Goal: Task Accomplishment & Management: Manage account settings

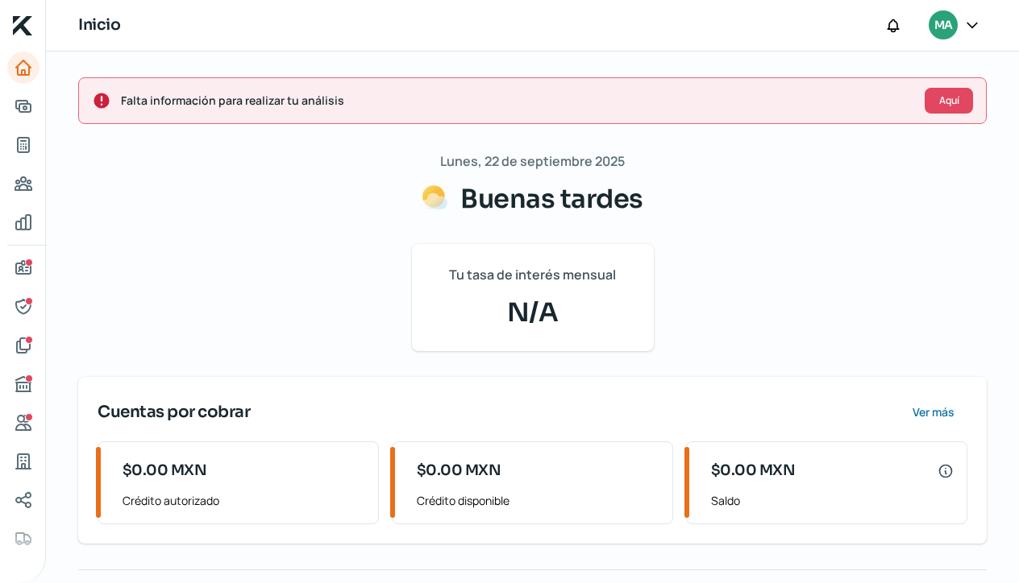
scroll to position [30, 0]
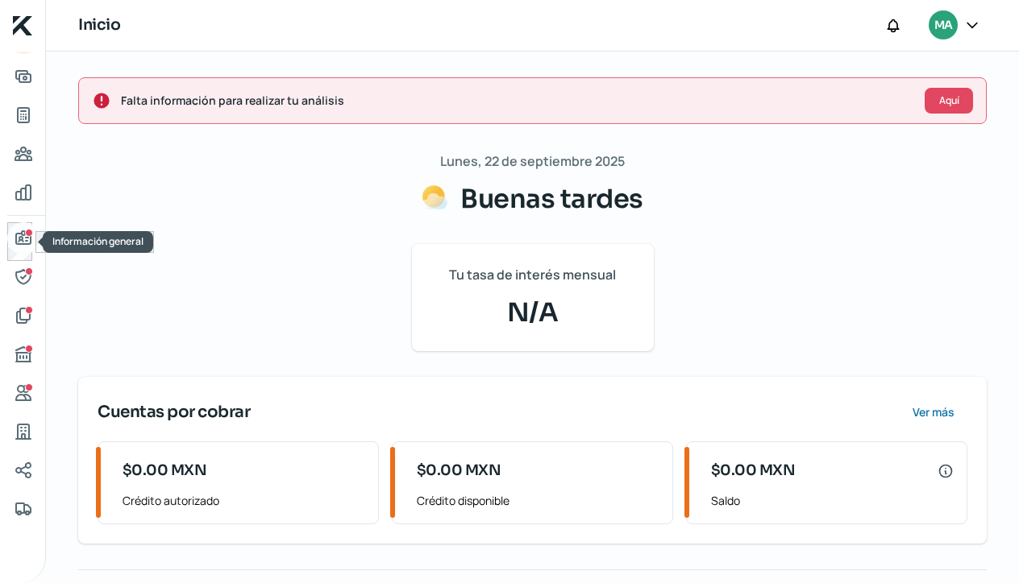
click at [17, 249] on link "Información general" at bounding box center [23, 238] width 32 height 32
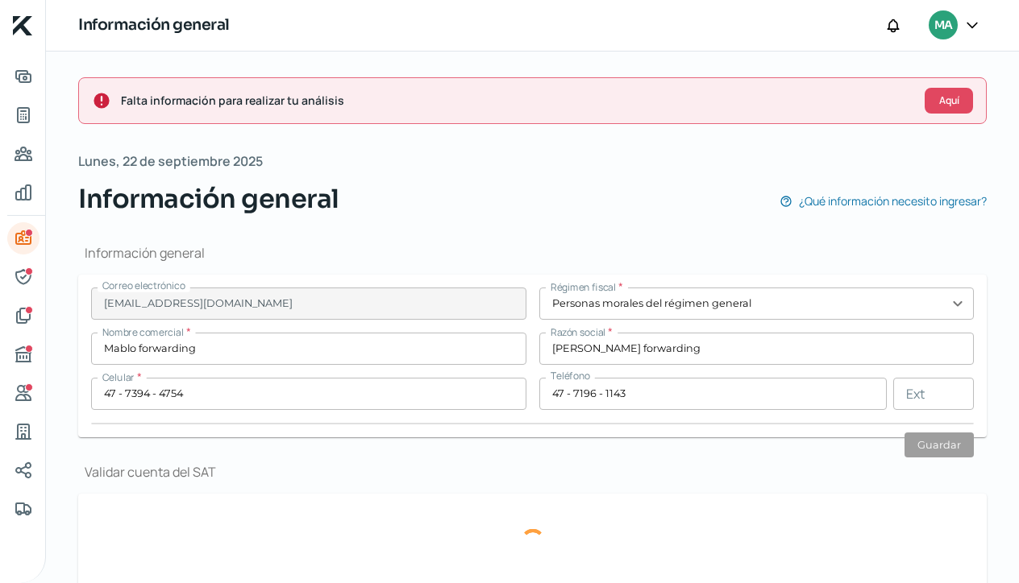
type input "maestros"
type input "806"
type input "37160"
type input "Panorama"
type input "[PERSON_NAME]"
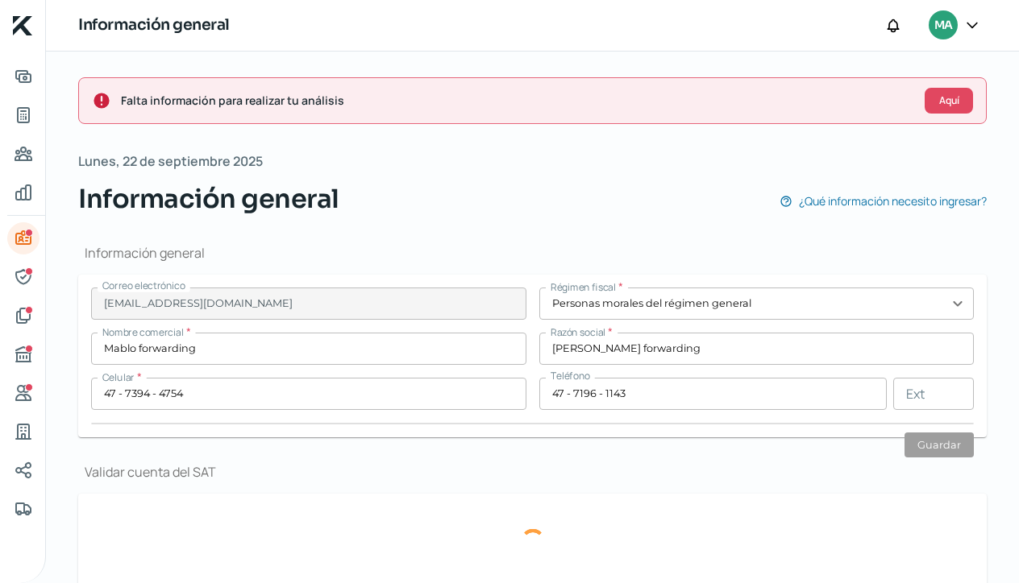
type input "[GEOGRAPHIC_DATA]"
type input "Comprobante de [PERSON_NAME].pdf"
type input "3"
type input "0"
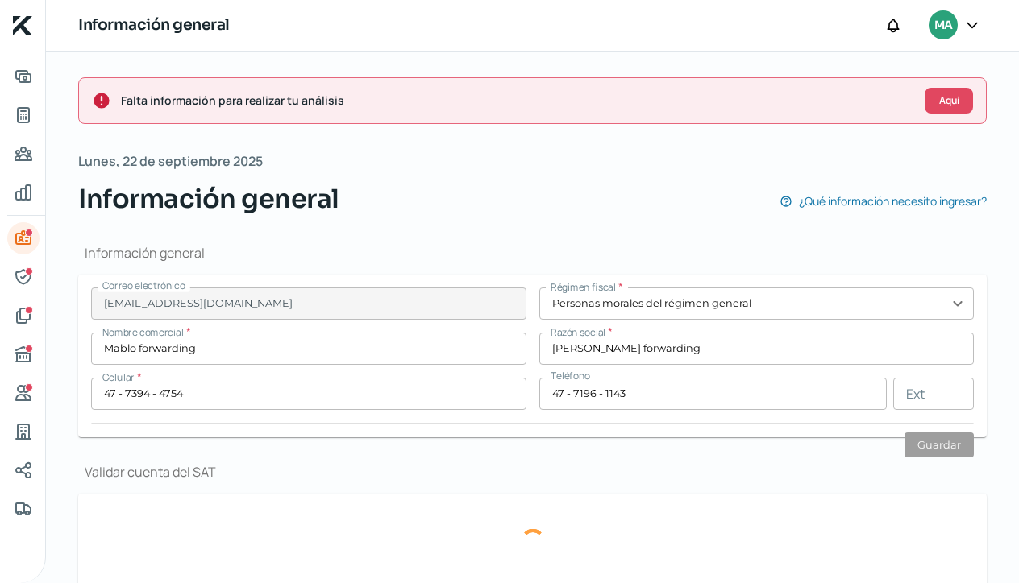
type input "Rentada"
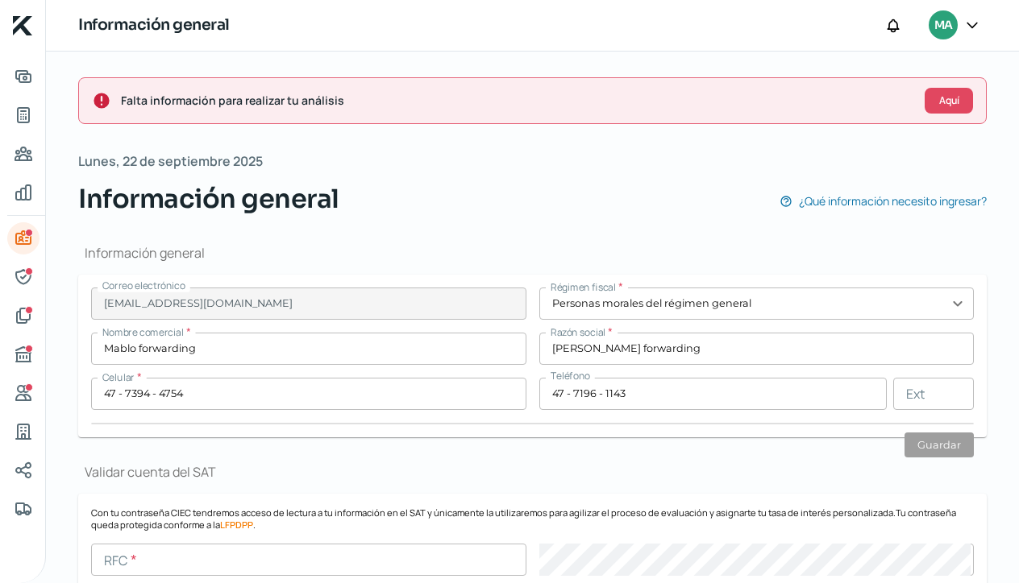
click at [654, 351] on input "[PERSON_NAME] forwarding" at bounding box center [756, 349] width 435 height 32
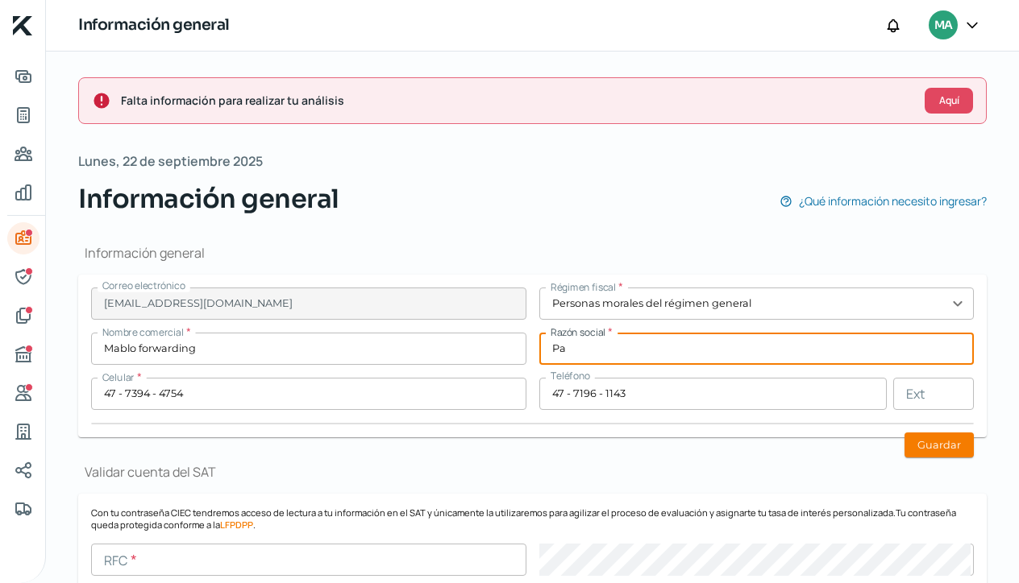
type input "P"
click at [932, 444] on button "Guardar" at bounding box center [938, 445] width 69 height 25
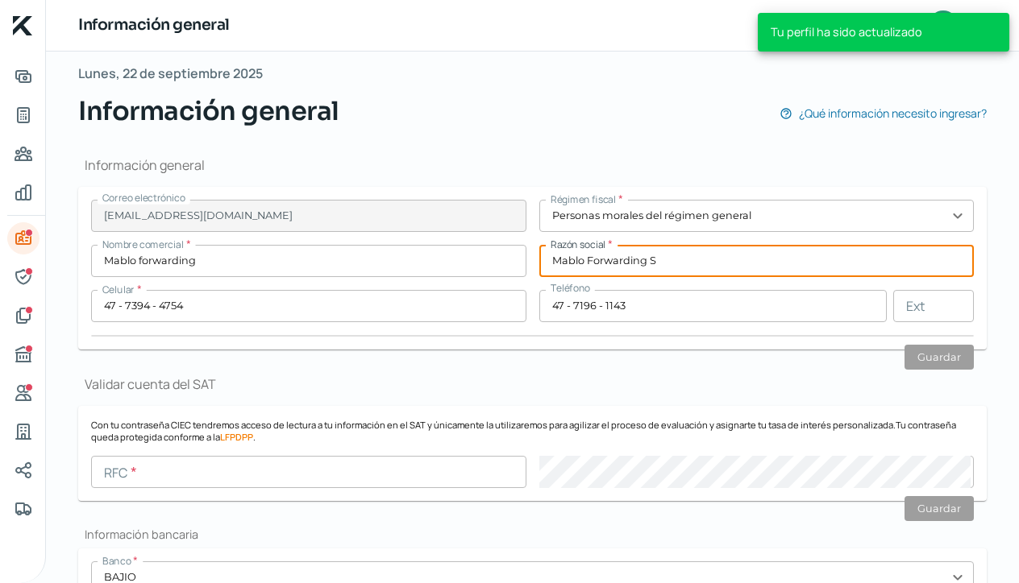
scroll to position [60, 0]
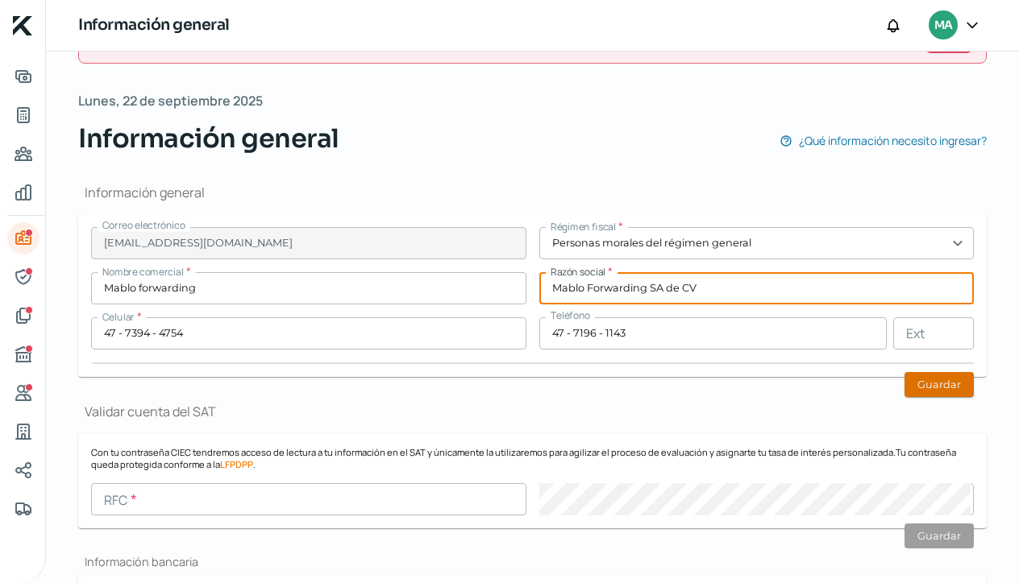
type input "Mablo Forwarding SA de CV"
click at [927, 396] on button "Guardar" at bounding box center [938, 384] width 69 height 25
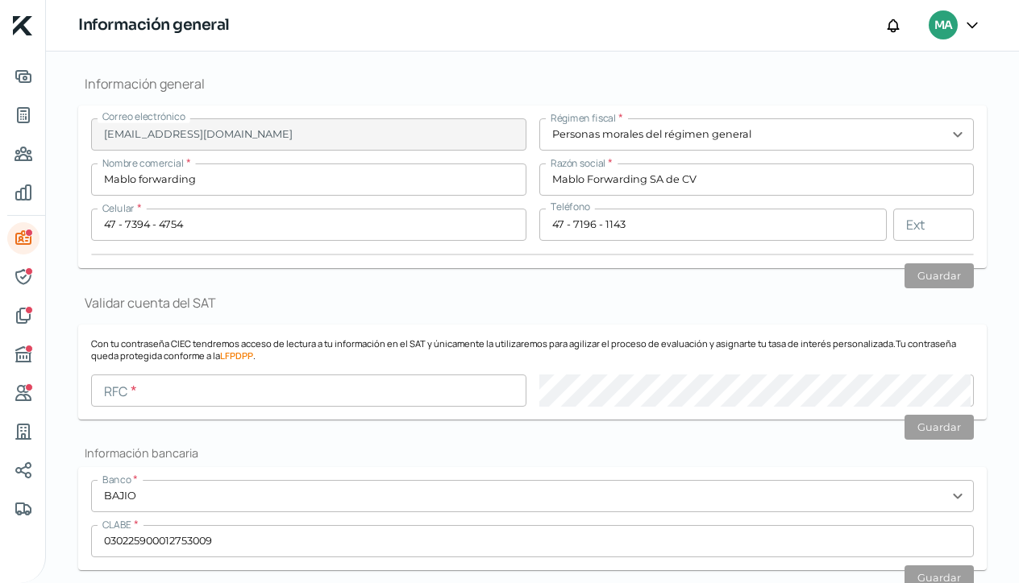
scroll to position [172, 0]
click at [136, 396] on input "text" at bounding box center [308, 388] width 435 height 32
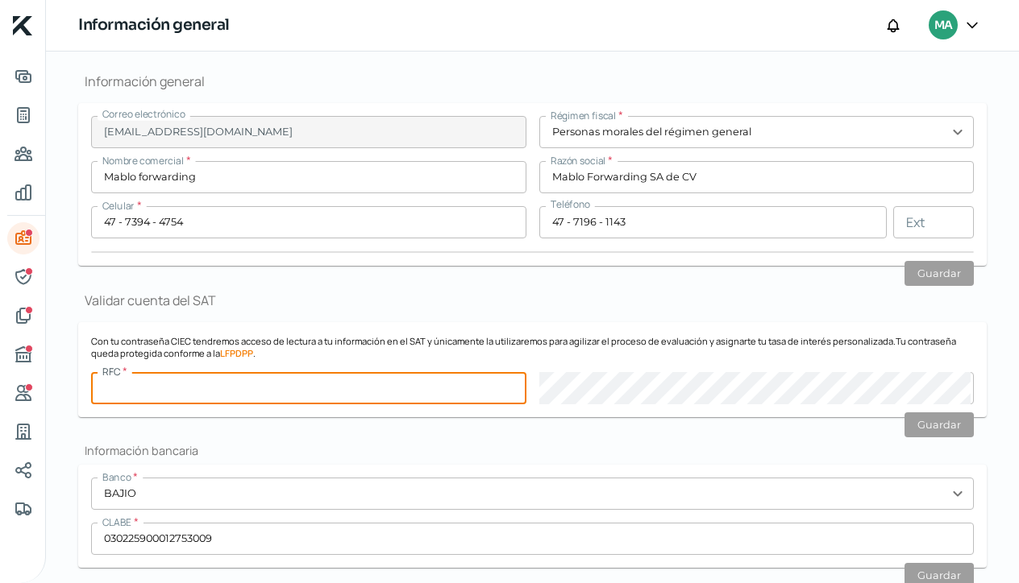
paste input "MFO170901UL1"
type input "MFO170901UL1"
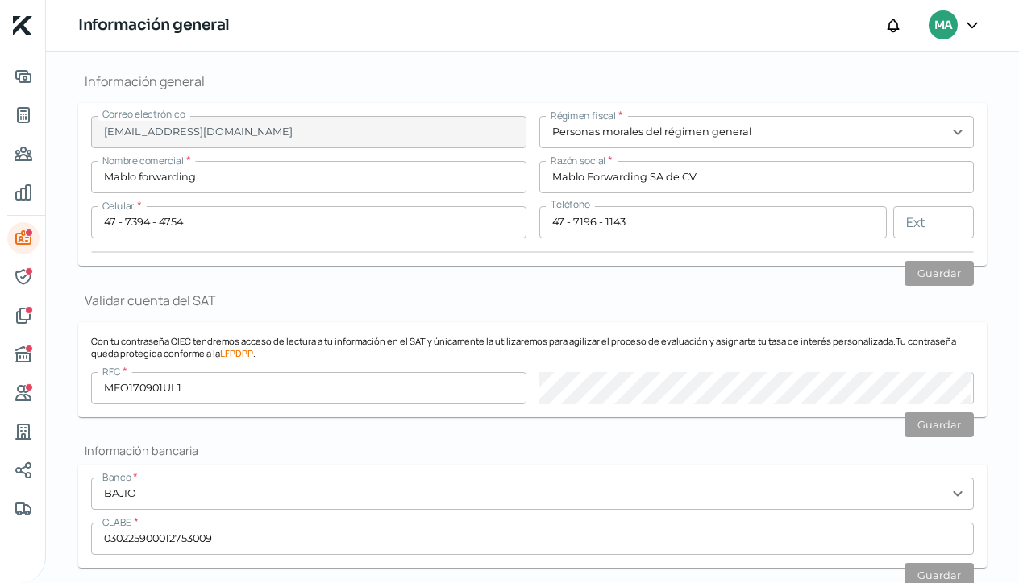
click at [824, 447] on h2 "Información bancaria" at bounding box center [532, 450] width 908 height 15
click at [816, 468] on form "Banco * BAJIO expand_more CLABE * 030225900012753009 Guardar" at bounding box center [532, 516] width 908 height 103
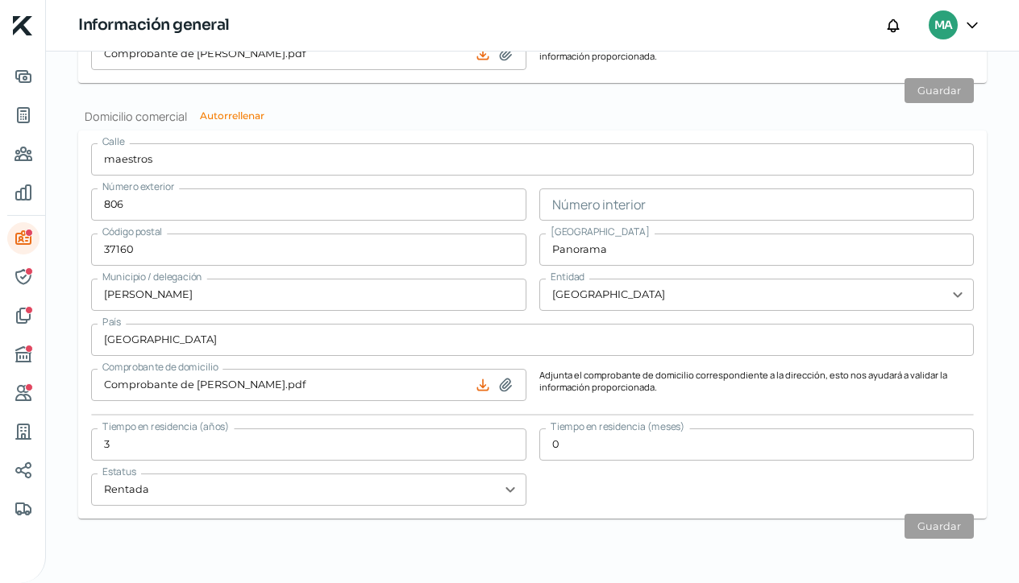
scroll to position [987, 0]
click at [16, 277] on icon "Representantes" at bounding box center [22, 277] width 15 height 15
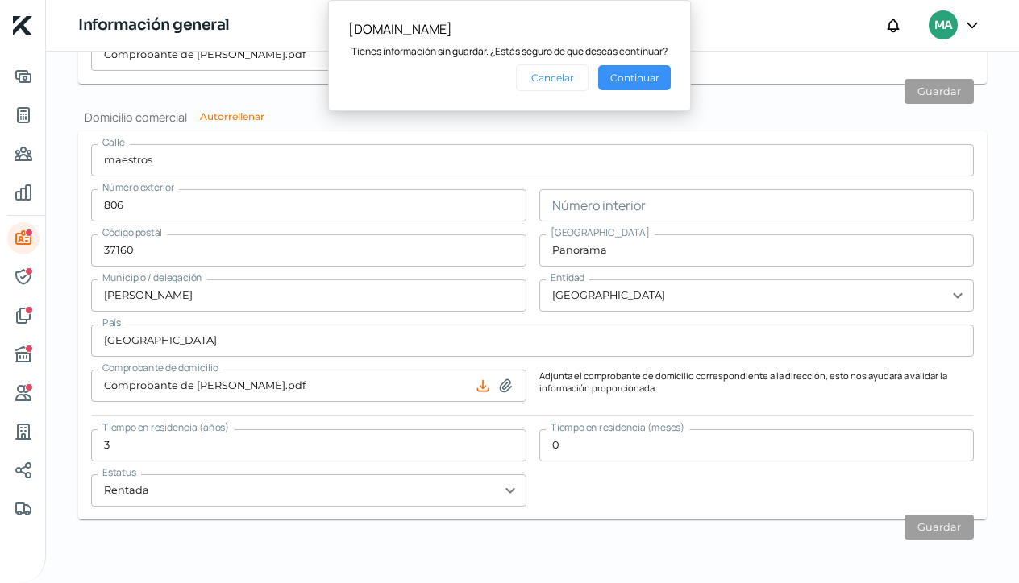
click at [640, 72] on button "Continuar" at bounding box center [634, 77] width 73 height 25
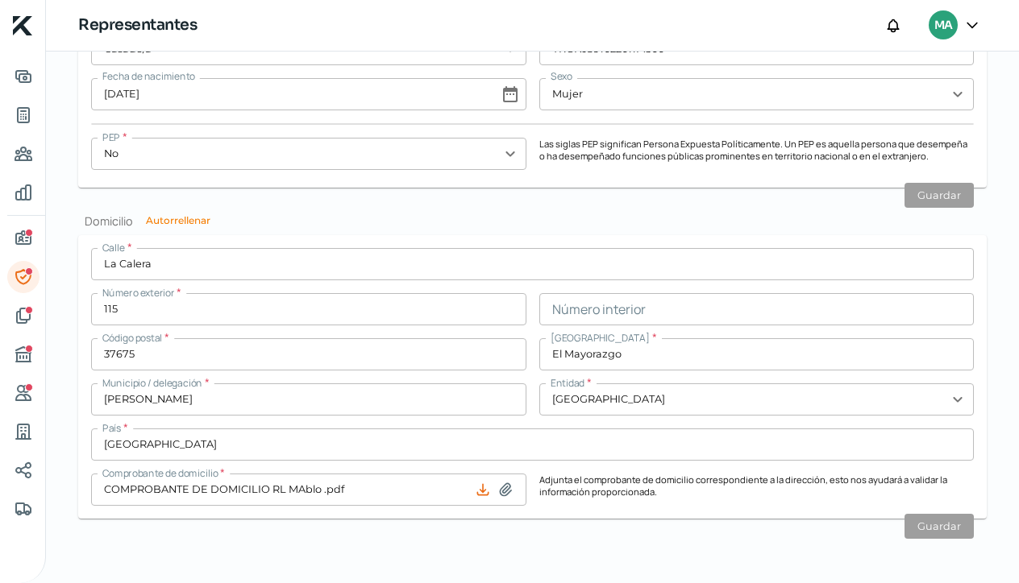
scroll to position [1546, 0]
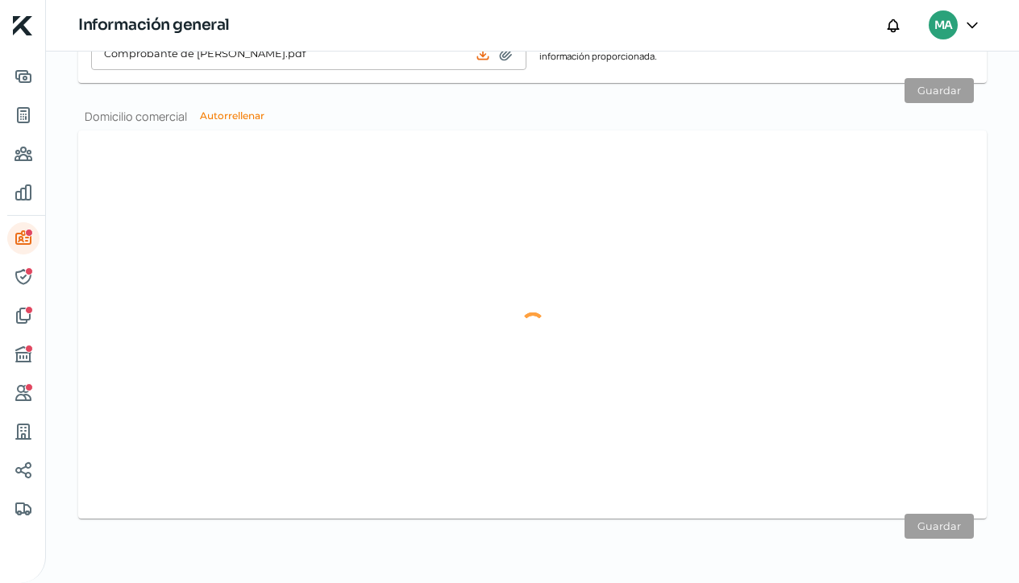
type input "maestros"
type input "806"
type input "37160"
type input "Panorama"
type input "León"
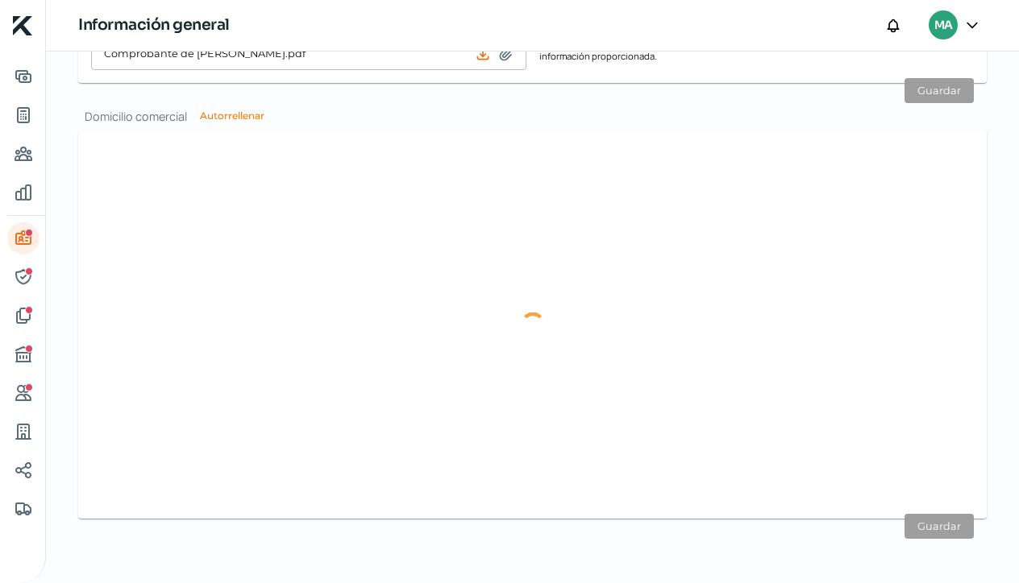
type input "Guanajuato"
type input "México"
type input "Comprobante de Domicilio-MABLO.pdf"
type input "3"
type input "0"
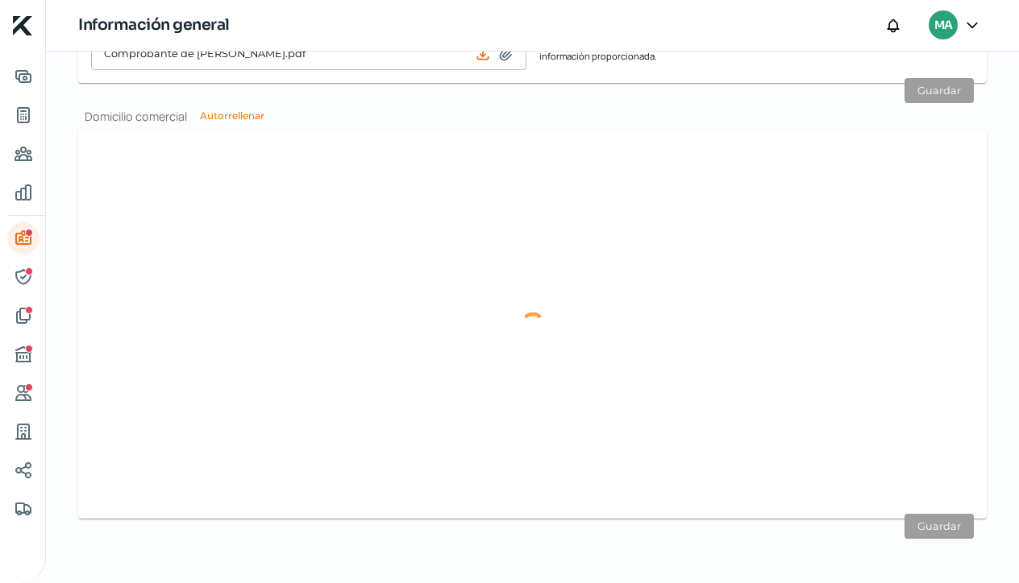
type input "Rentada"
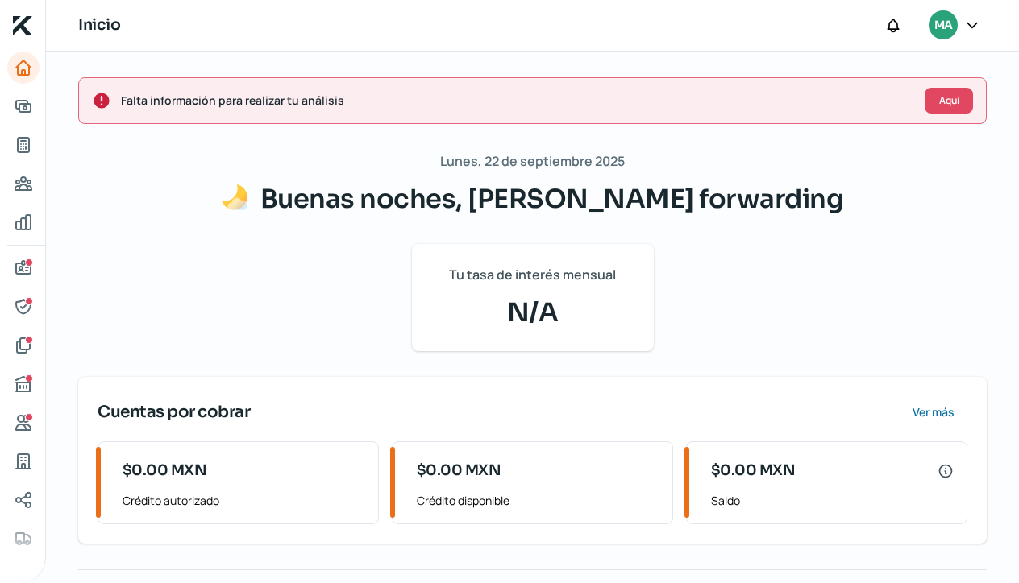
click at [970, 26] on icon at bounding box center [972, 25] width 10 height 5
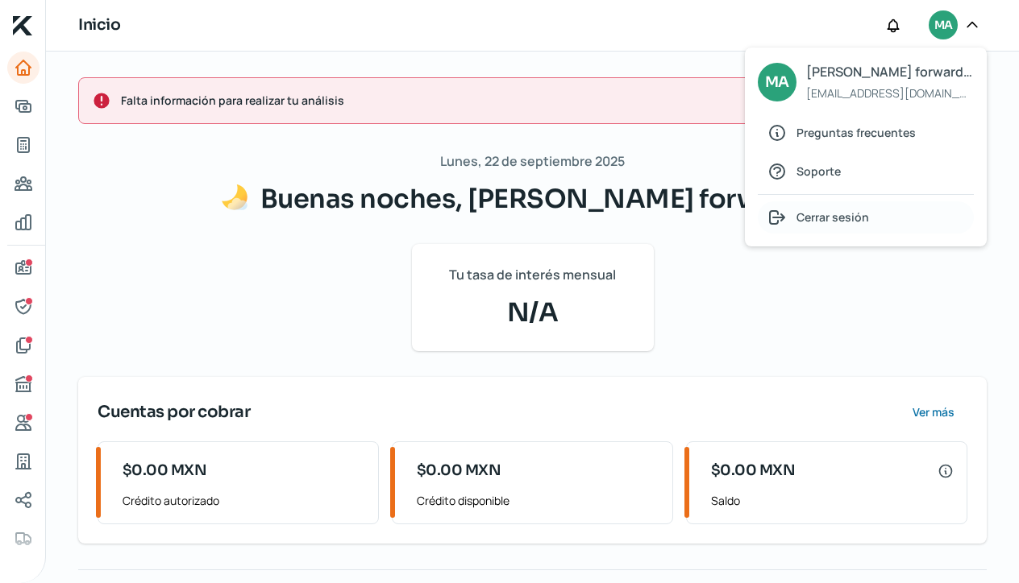
click at [825, 222] on span "Cerrar sesión" at bounding box center [832, 217] width 73 height 20
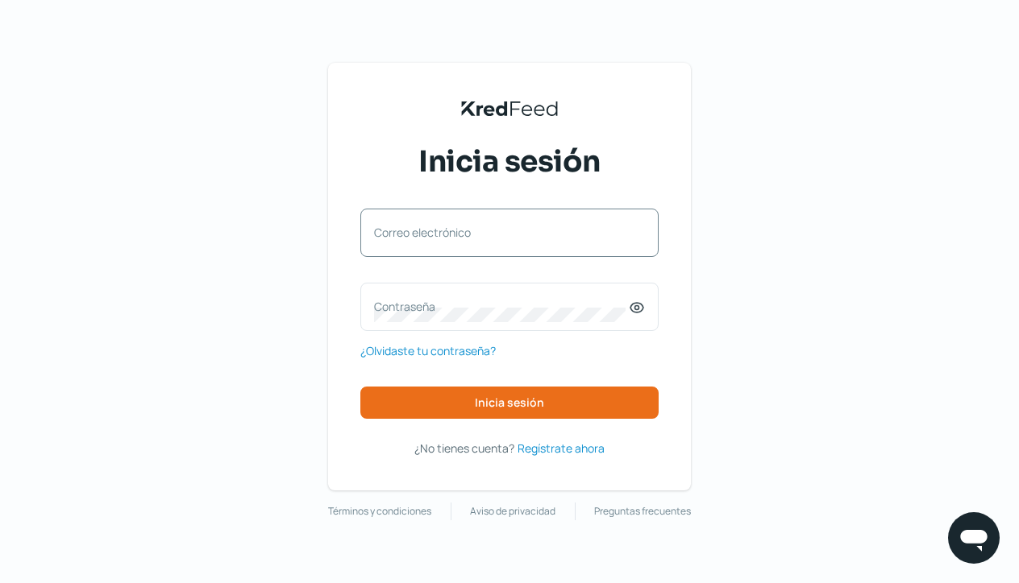
click at [413, 233] on label "Correo electrónico" at bounding box center [501, 232] width 255 height 15
click at [413, 234] on input "Correo electrónico" at bounding box center [509, 241] width 271 height 15
type input "[EMAIL_ADDRESS][DOMAIN_NAME]"
click at [414, 307] on label "Contraseña" at bounding box center [501, 306] width 255 height 15
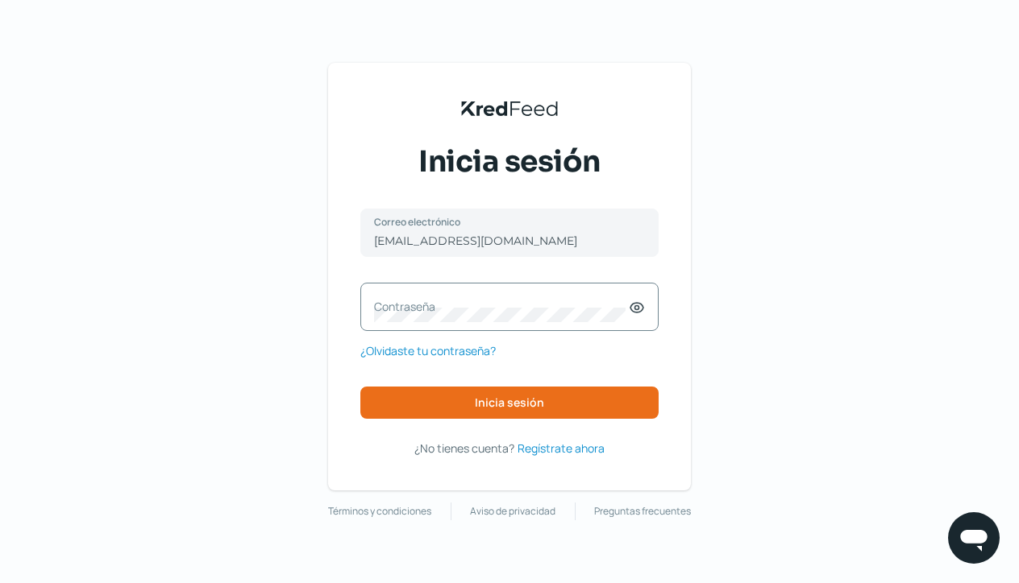
click at [584, 360] on div "[EMAIL_ADDRESS][DOMAIN_NAME] Correo electrónico Contraseña ¿Olvidaste tu contra…" at bounding box center [509, 314] width 298 height 210
click at [464, 354] on span "¿Olvidaste tu contraseña?" at bounding box center [427, 351] width 135 height 20
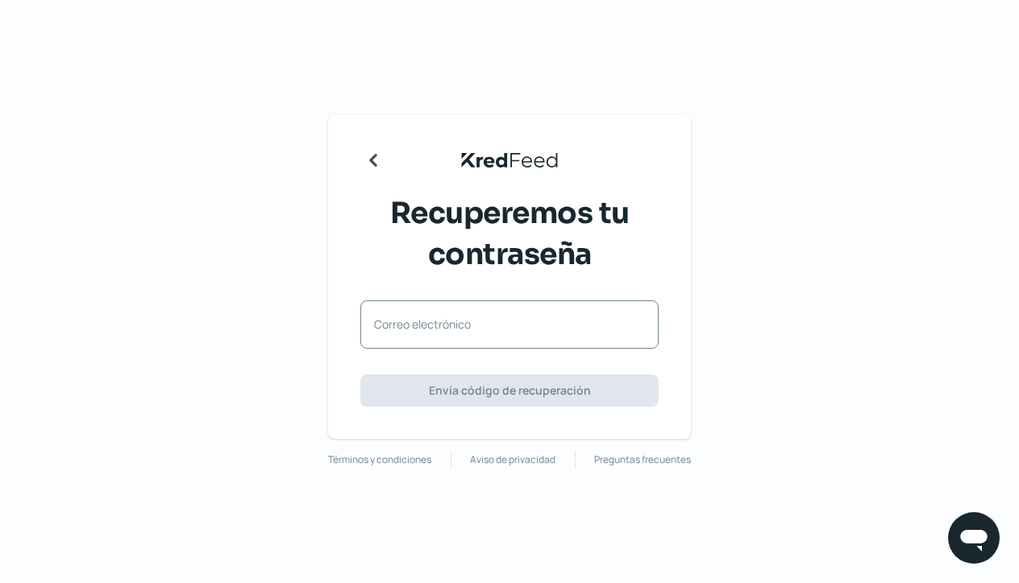
click at [419, 330] on label "Correo electrónico" at bounding box center [501, 324] width 255 height 15
click at [419, 330] on input "Correo electrónico" at bounding box center [509, 333] width 271 height 15
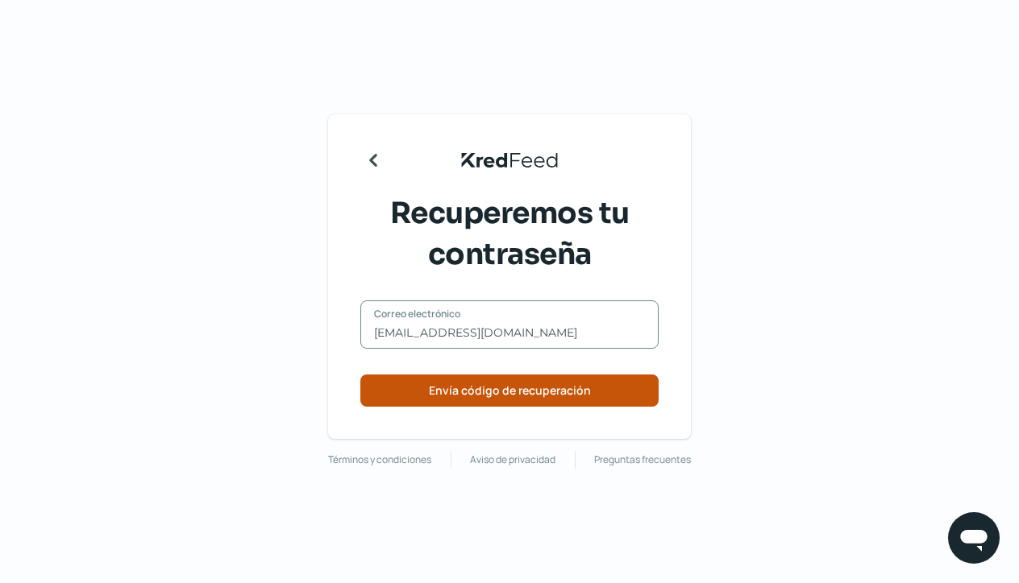
type input "[EMAIL_ADDRESS][DOMAIN_NAME]"
click at [421, 392] on button "Envía código de recuperación" at bounding box center [509, 391] width 298 height 32
